Goal: Task Accomplishment & Management: Manage account settings

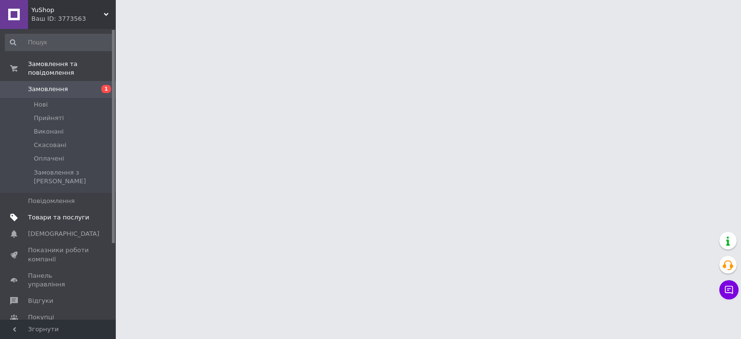
click at [46, 213] on span "Товари та послуги" at bounding box center [58, 217] width 61 height 9
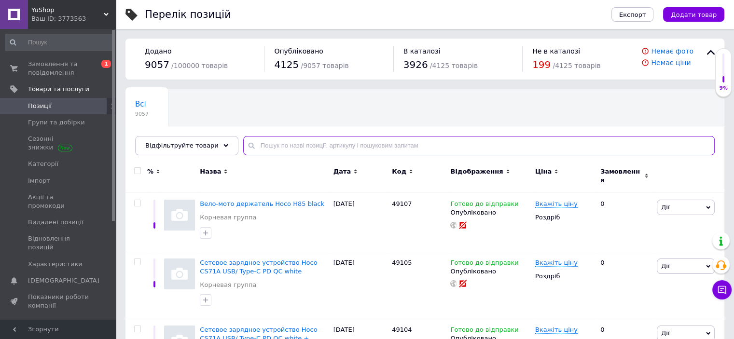
click at [266, 142] on input "text" at bounding box center [479, 145] width 472 height 19
paste input "48458"
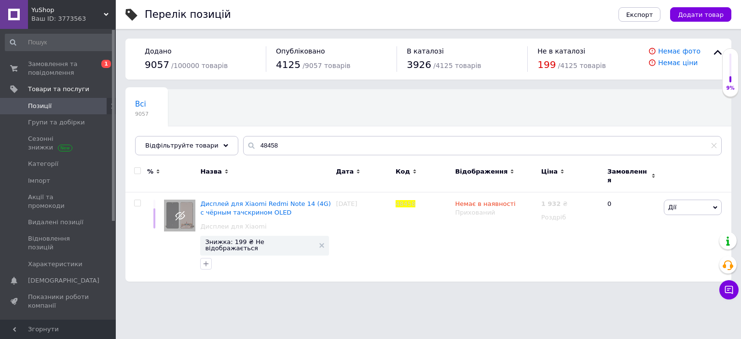
click at [444, 291] on html "YuShop Ваш ID: 3773563 Сайт YuShop Кабінет покупця Перевірити стан системи Стор…" at bounding box center [370, 145] width 741 height 291
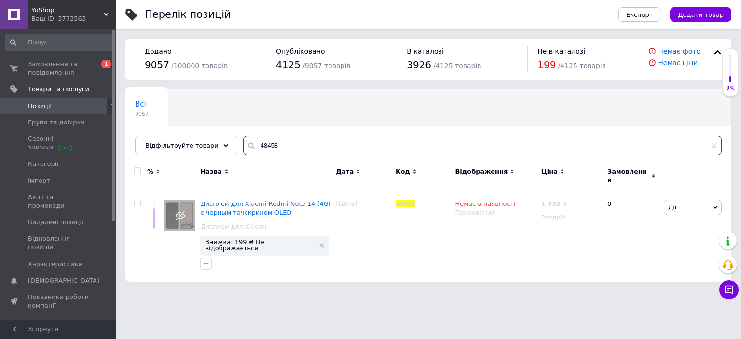
click at [295, 142] on input "48458" at bounding box center [482, 145] width 479 height 19
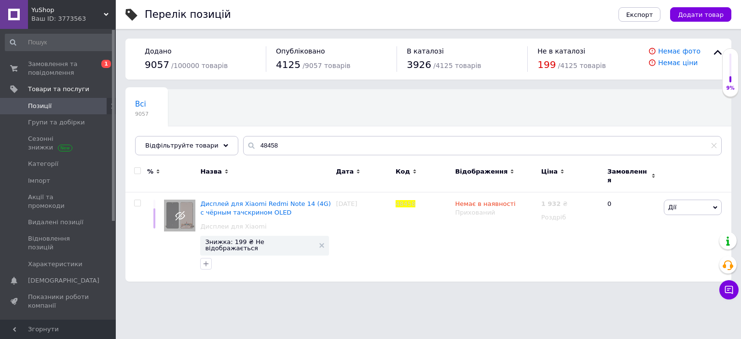
click at [330, 291] on html "YuShop Ваш ID: 3773563 Сайт YuShop Кабінет покупця Перевірити стан системи Стор…" at bounding box center [370, 145] width 741 height 291
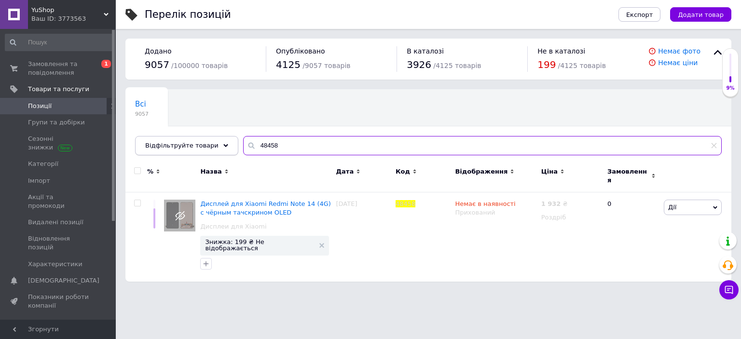
drag, startPoint x: 243, startPoint y: 146, endPoint x: 195, endPoint y: 144, distance: 47.8
click at [195, 146] on div "Відфільтруйте товари 48458" at bounding box center [428, 145] width 587 height 19
paste input "10309"
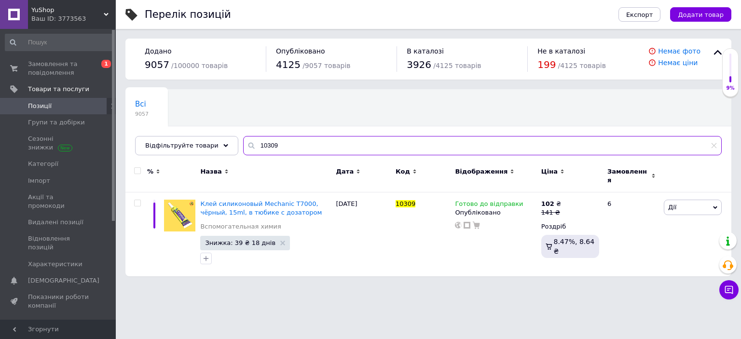
type input "10309"
drag, startPoint x: 216, startPoint y: 146, endPoint x: 201, endPoint y: 144, distance: 15.0
click at [201, 144] on div "Відфільтруйте товари 10309" at bounding box center [428, 145] width 587 height 19
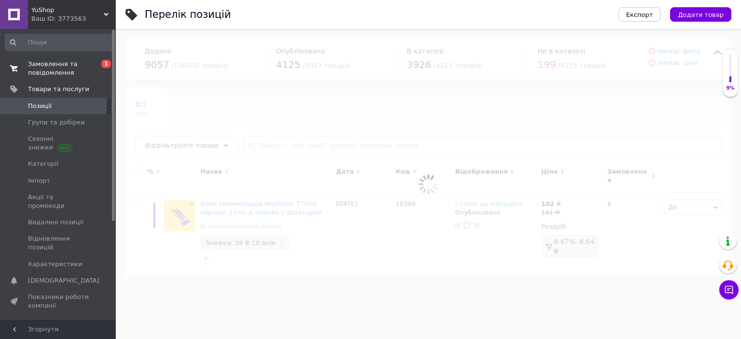
click at [33, 67] on span "Замовлення та повідомлення" at bounding box center [58, 68] width 61 height 17
